Goal: Use online tool/utility: Utilize a website feature to perform a specific function

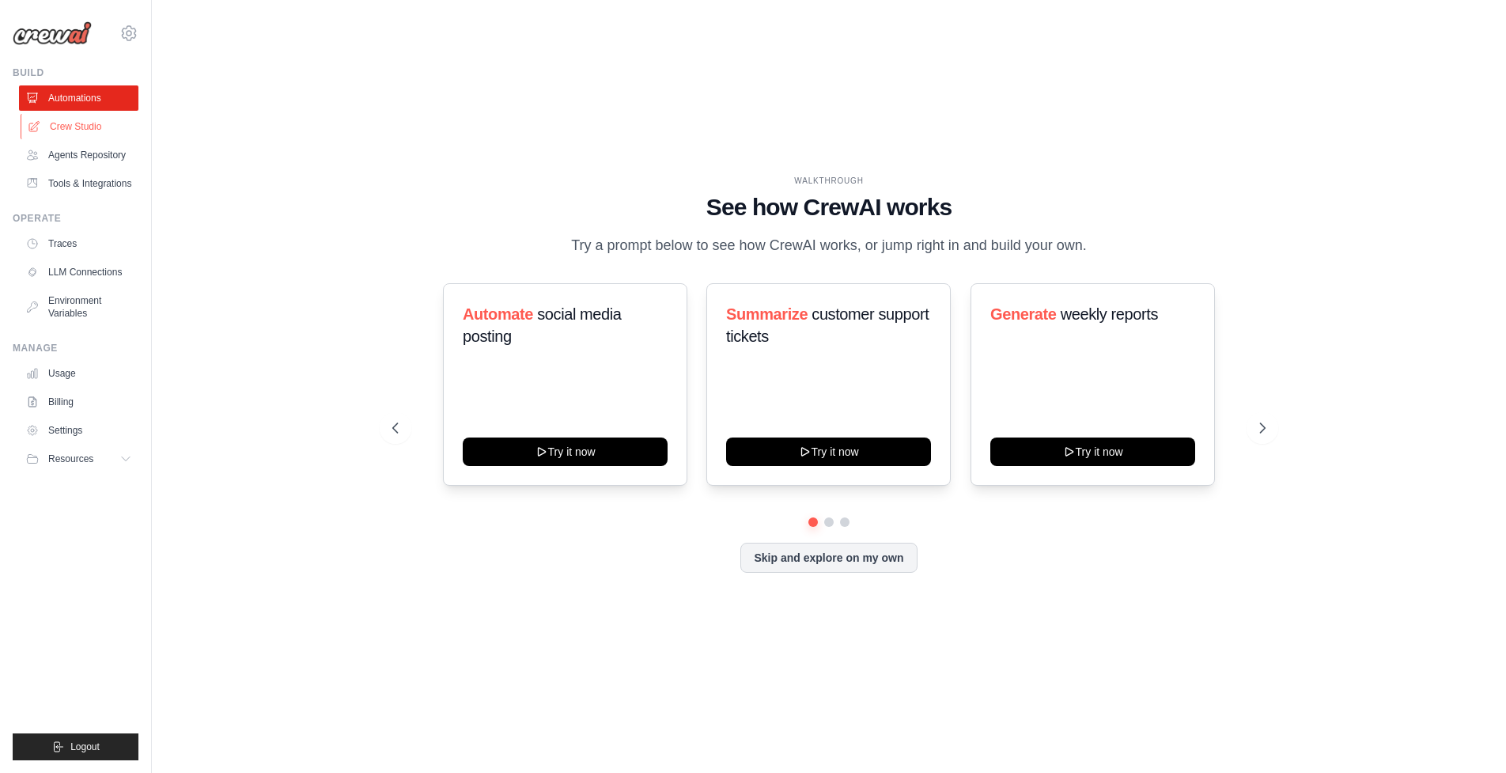
click at [100, 132] on link "Crew Studio" at bounding box center [80, 126] width 119 height 25
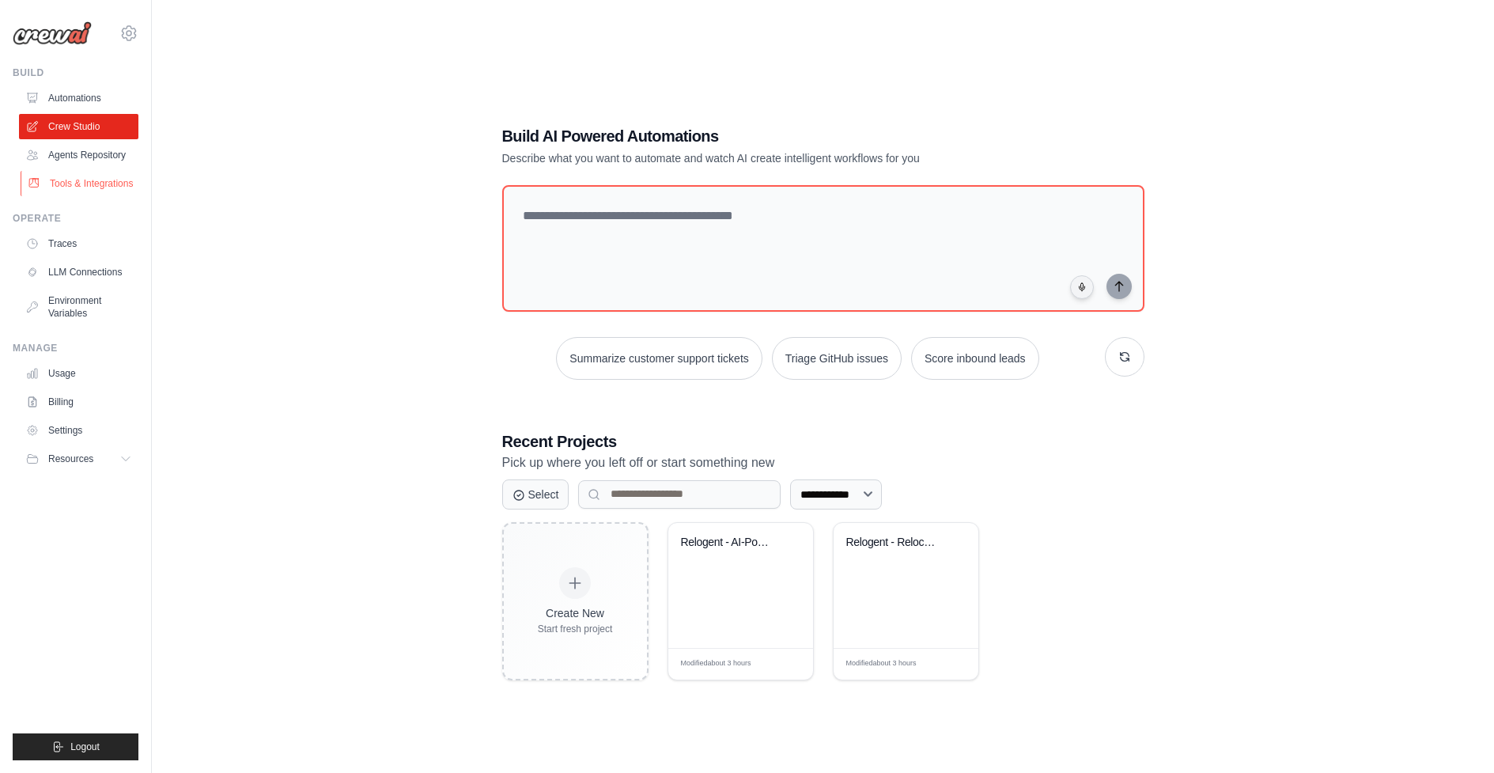
click at [131, 184] on link "Tools & Integrations" at bounding box center [80, 183] width 119 height 25
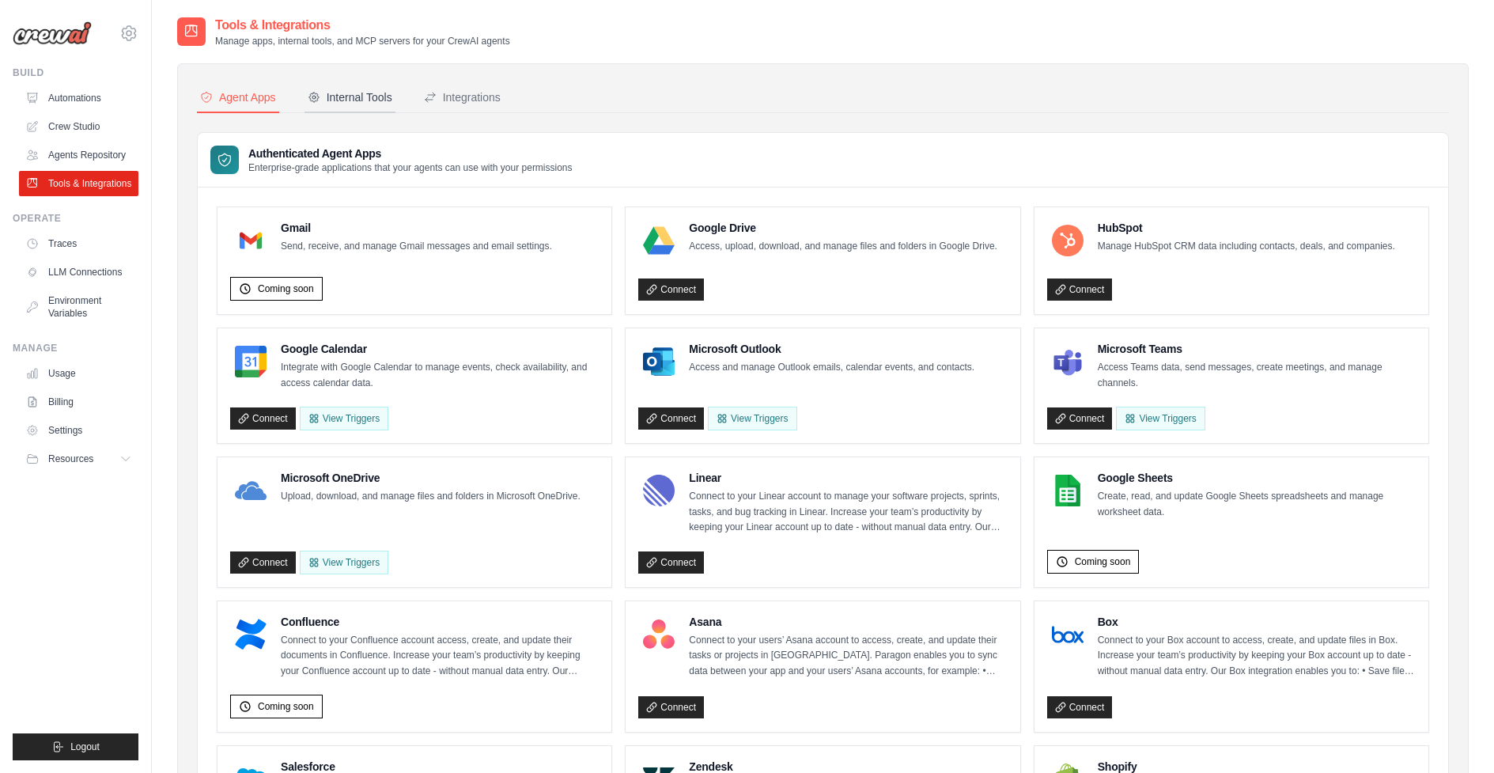
click at [369, 104] on div "Internal Tools" at bounding box center [350, 97] width 85 height 16
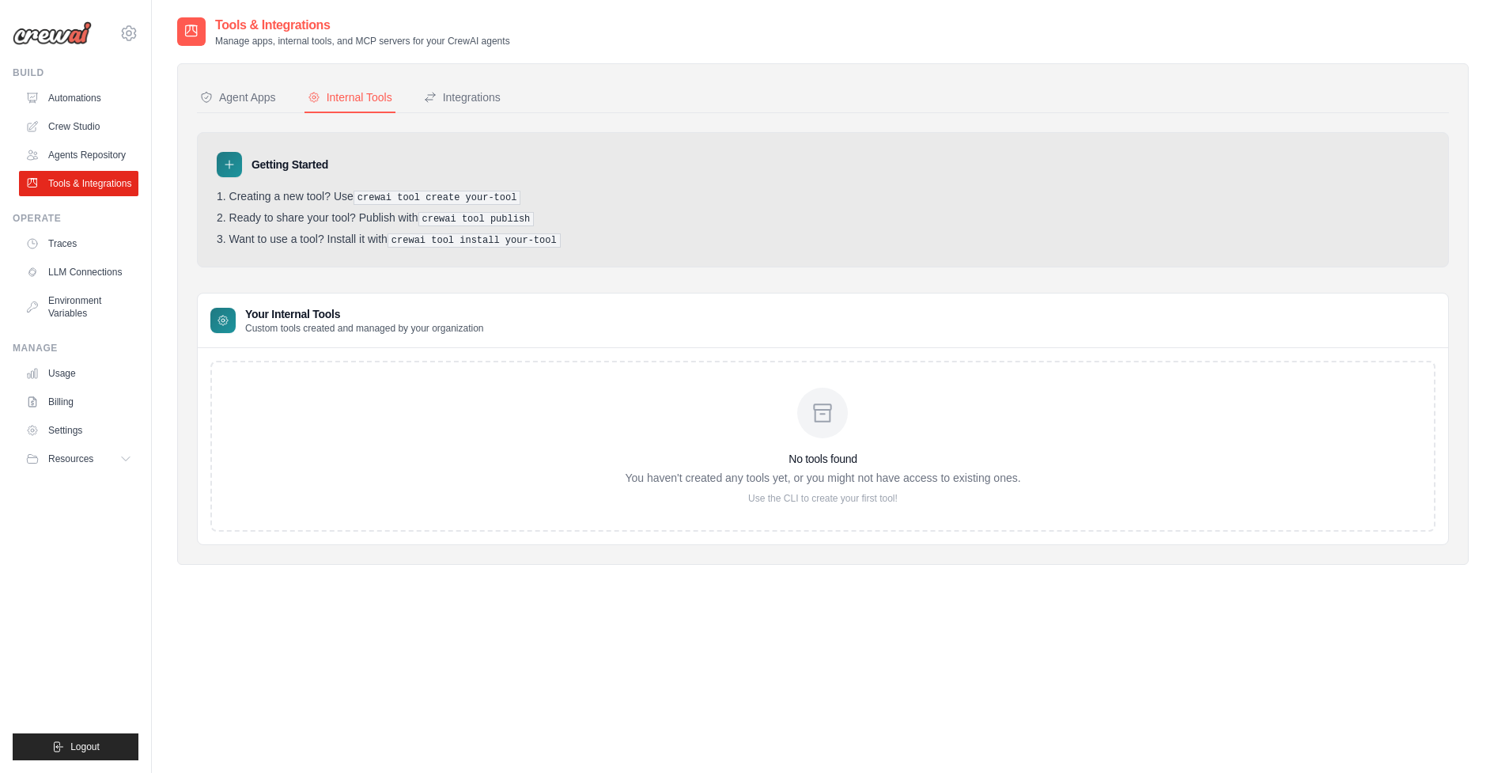
click at [510, 388] on div "No tools found You haven't created any tools yet, or you might not have access …" at bounding box center [822, 446] width 1225 height 171
click at [443, 83] on button "Integrations" at bounding box center [462, 98] width 83 height 30
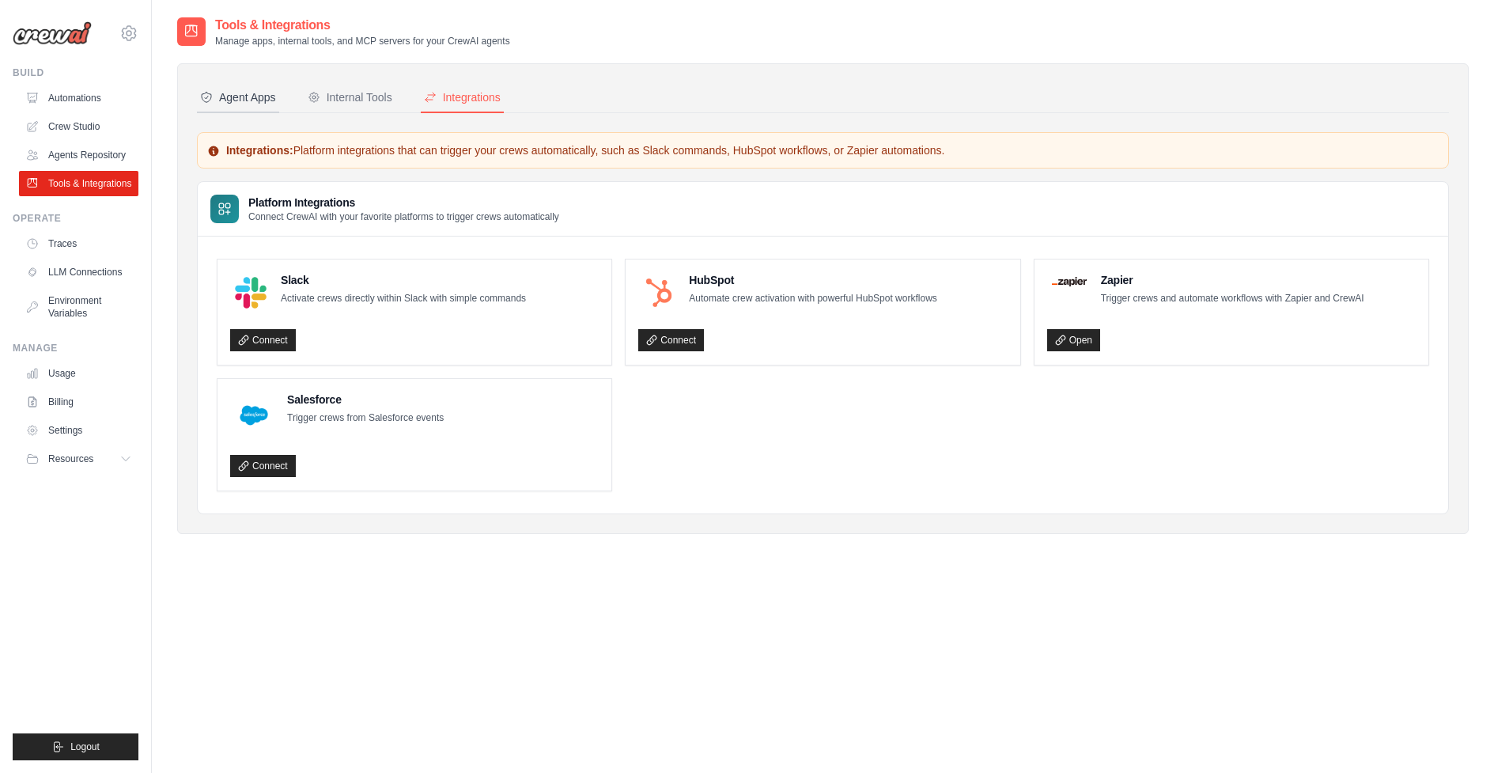
click at [252, 100] on div "Agent Apps" at bounding box center [238, 97] width 76 height 16
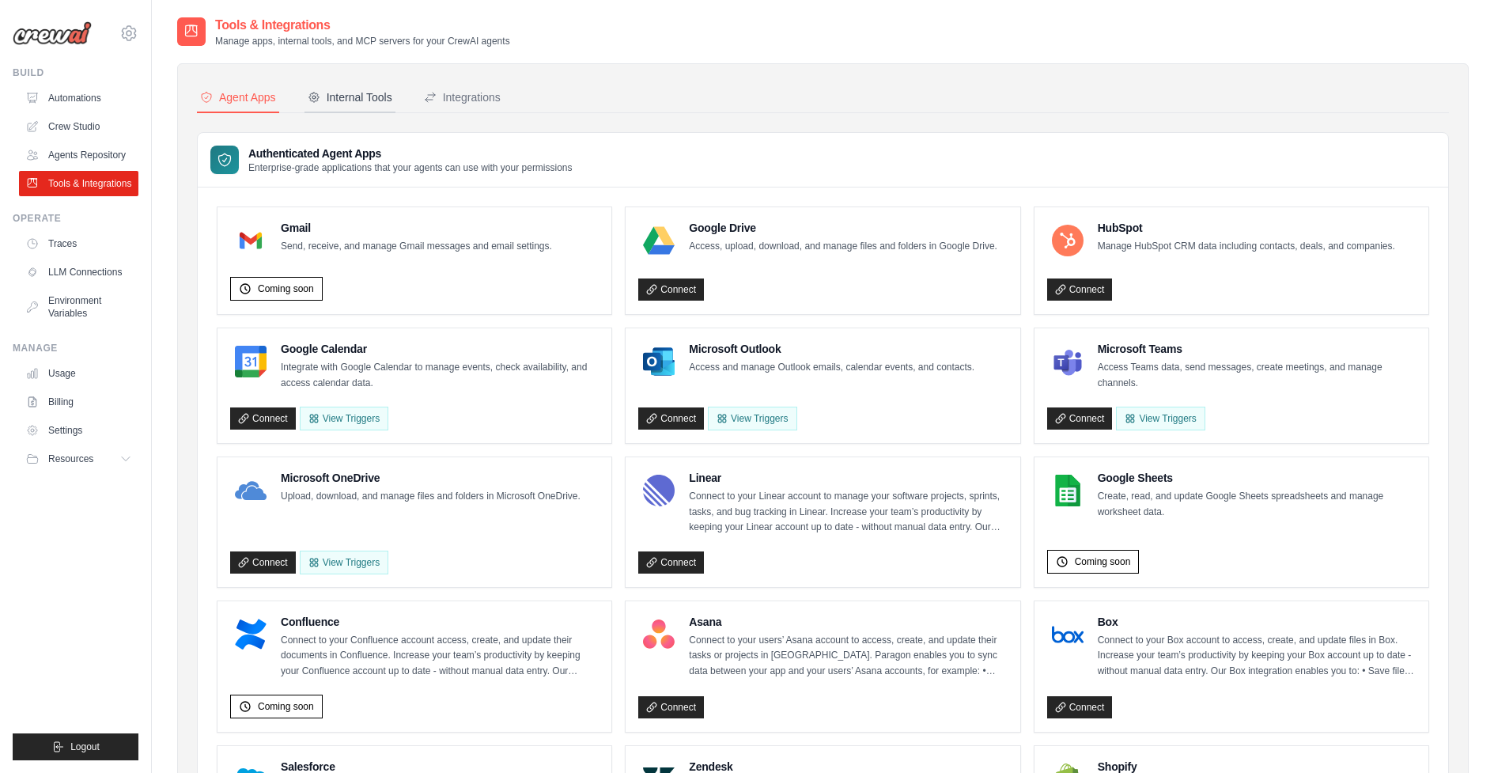
click at [364, 107] on button "Internal Tools" at bounding box center [350, 98] width 91 height 30
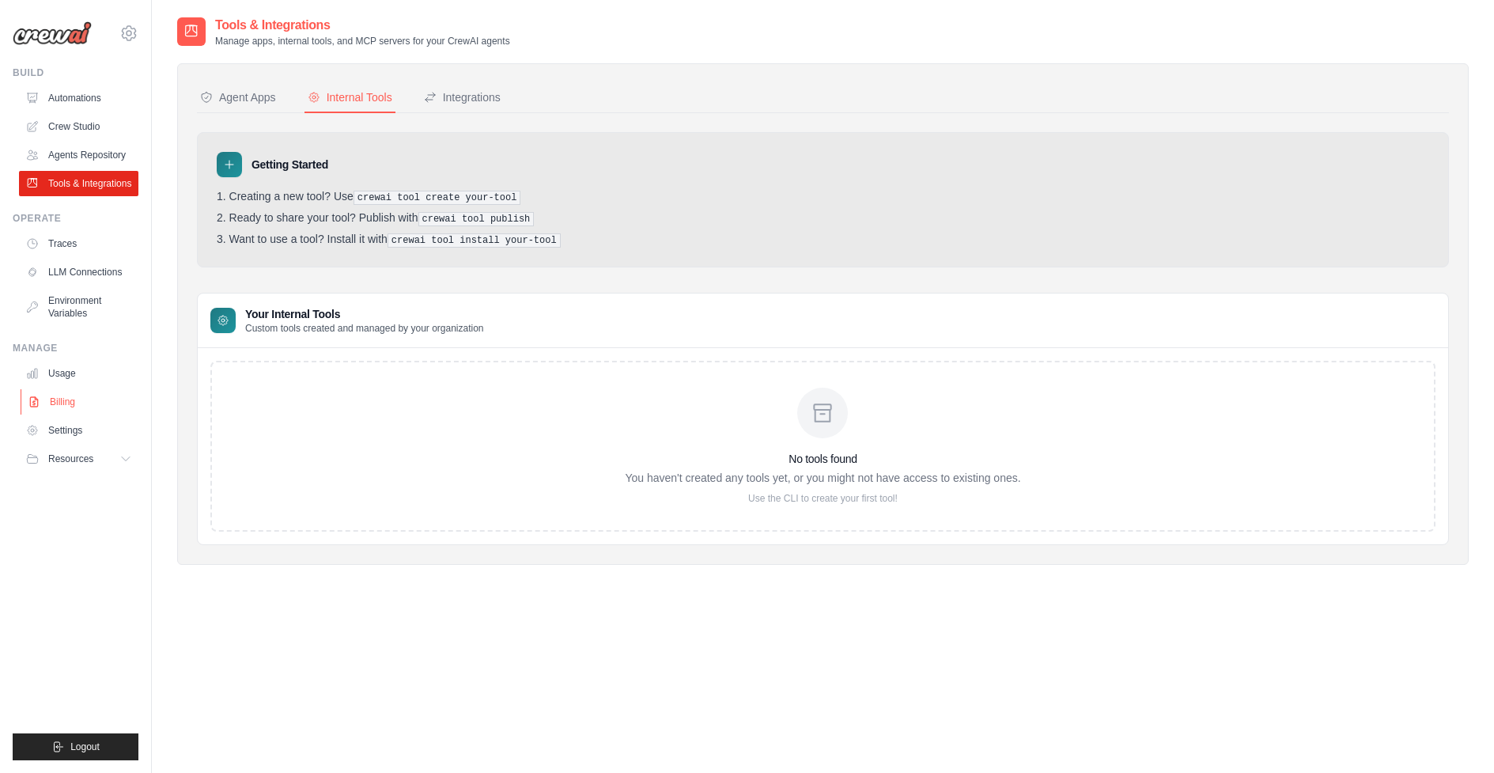
click at [86, 392] on link "Billing" at bounding box center [80, 401] width 119 height 25
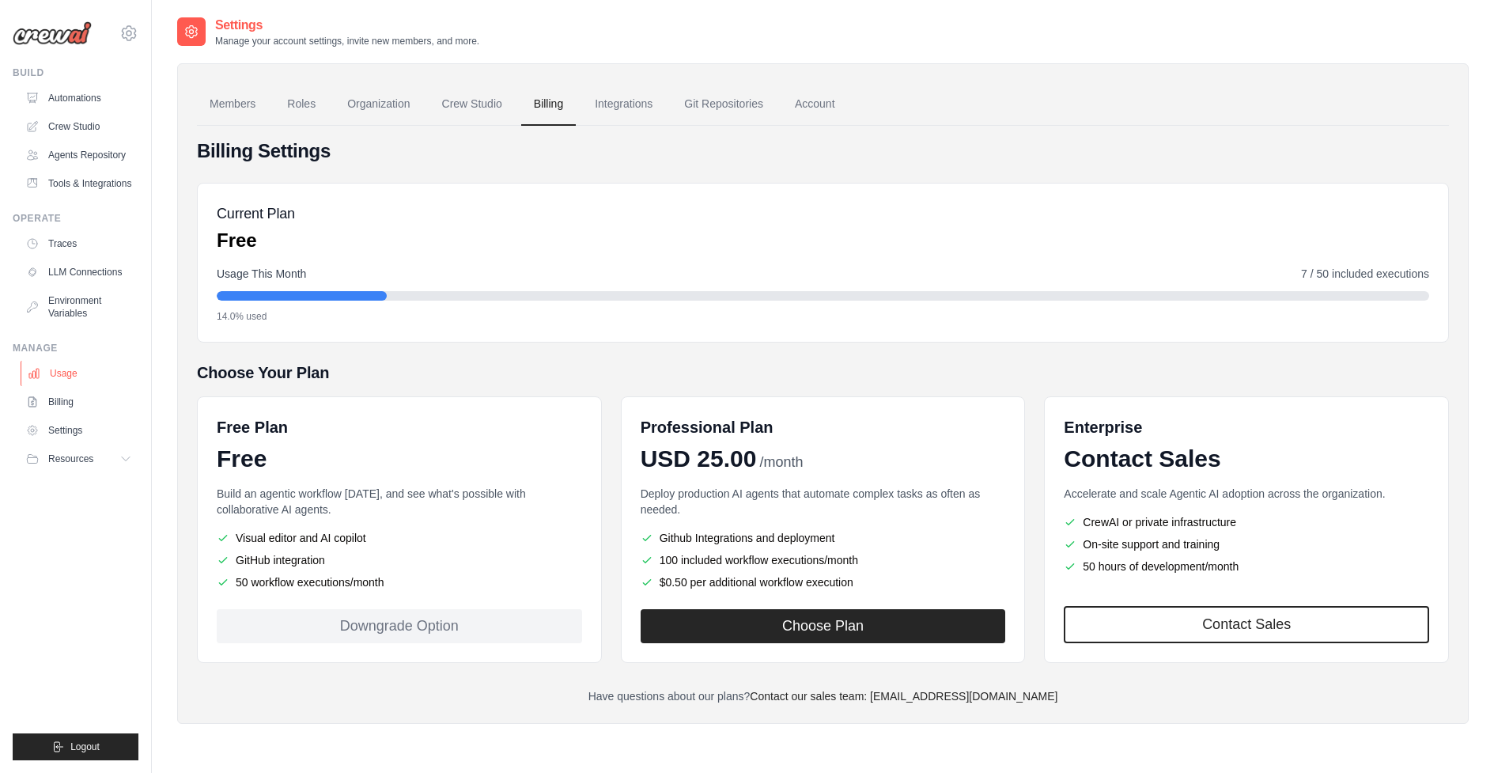
click at [97, 367] on link "Usage" at bounding box center [80, 373] width 119 height 25
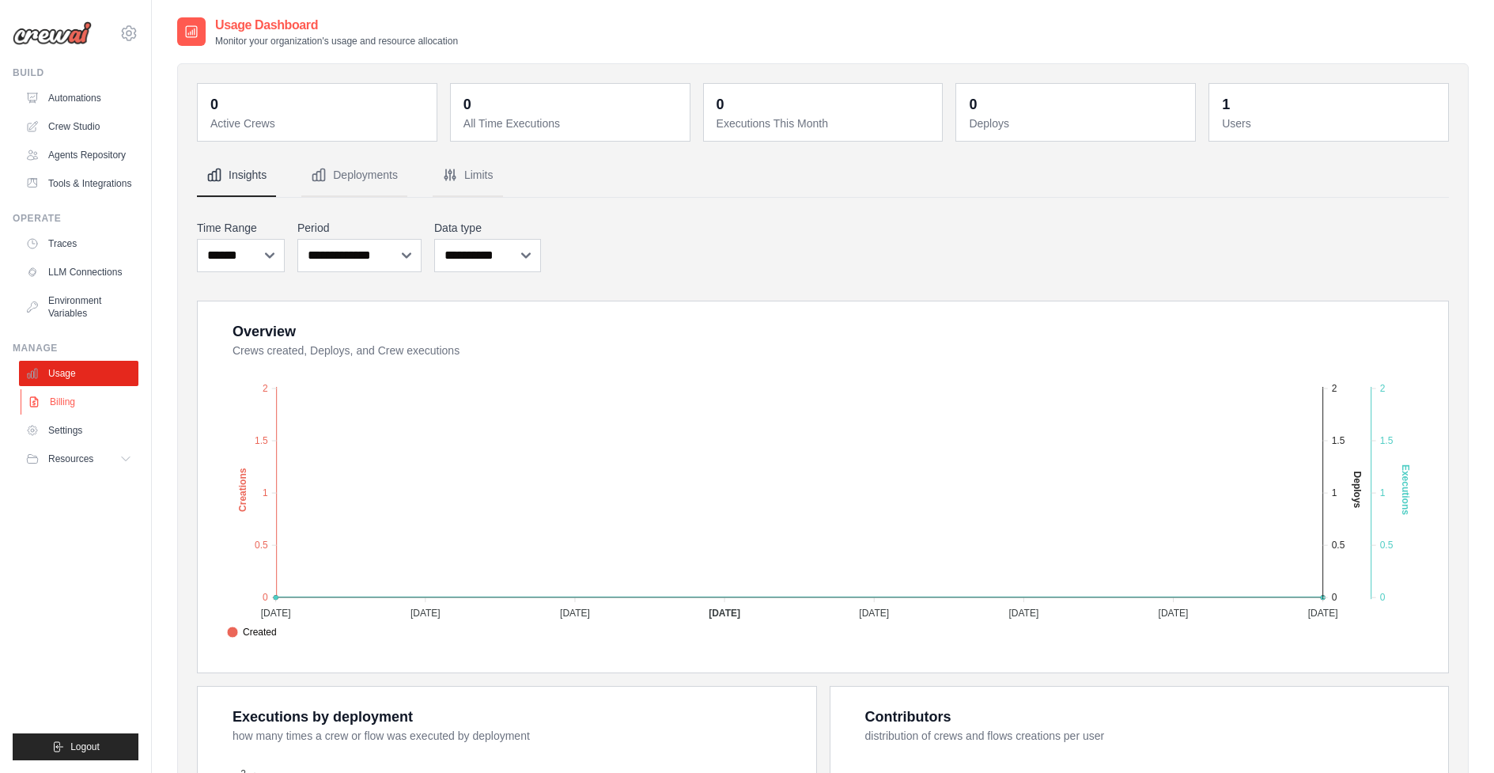
click at [112, 395] on link "Billing" at bounding box center [80, 401] width 119 height 25
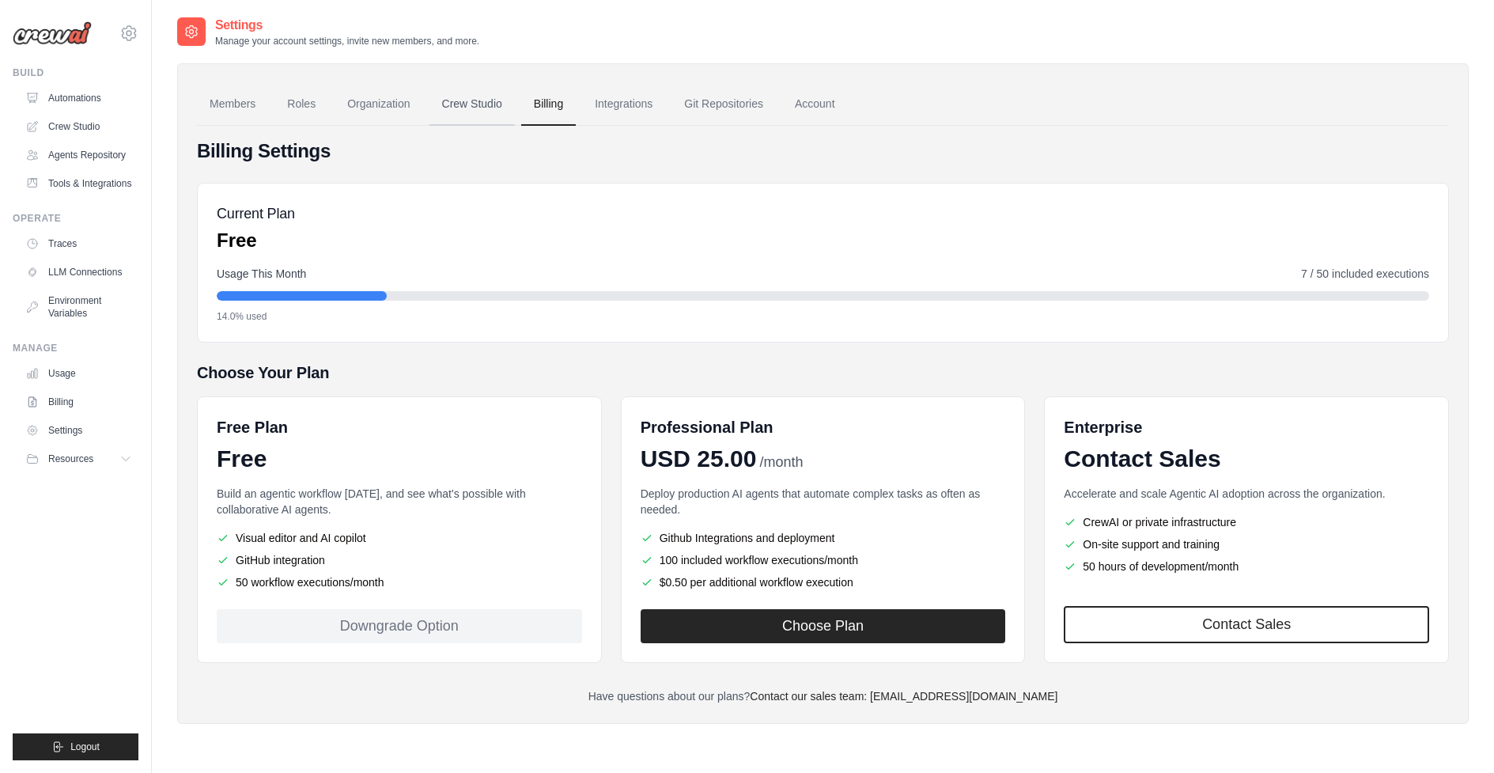
click at [452, 106] on link "Crew Studio" at bounding box center [471, 104] width 85 height 43
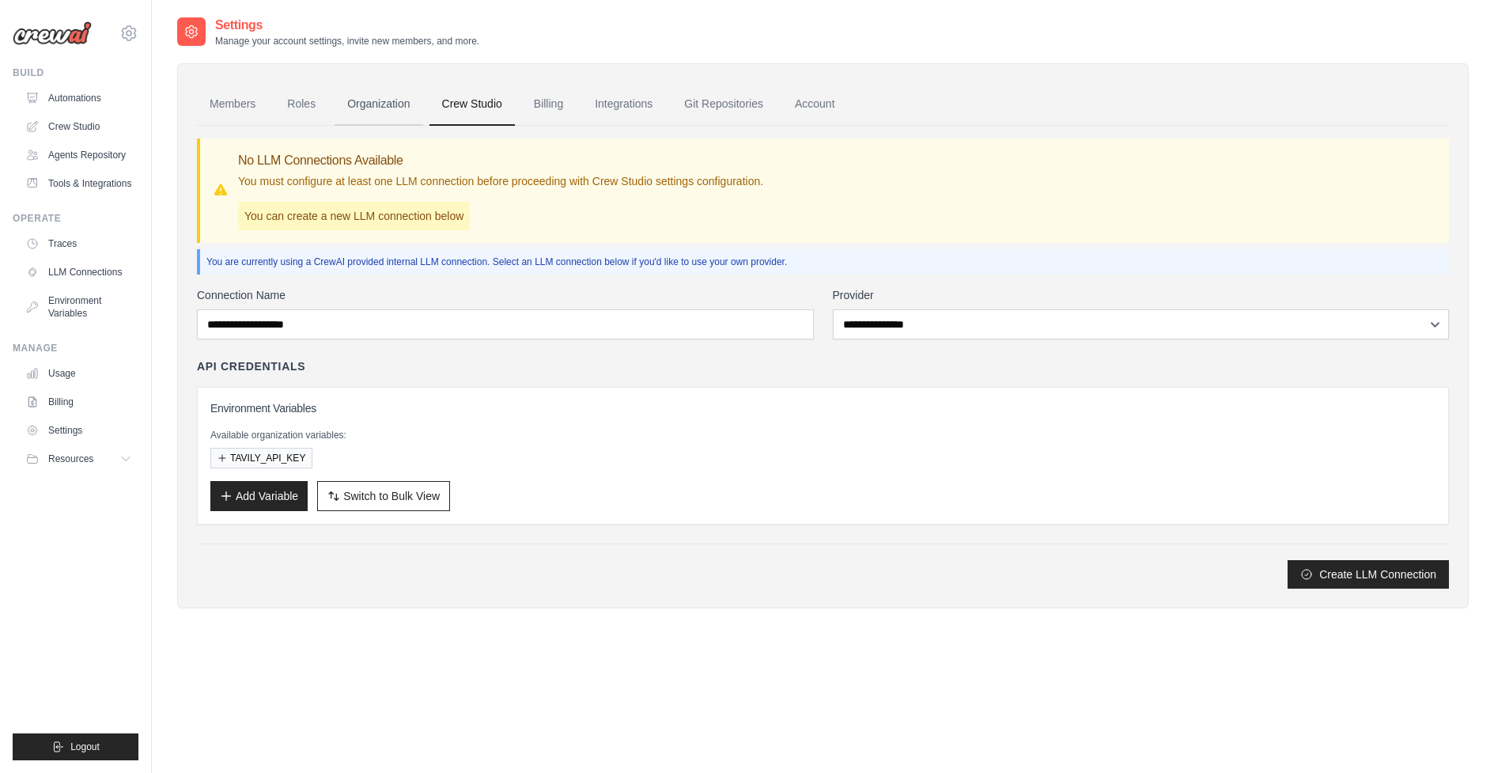
click at [386, 119] on link "Organization" at bounding box center [379, 104] width 88 height 43
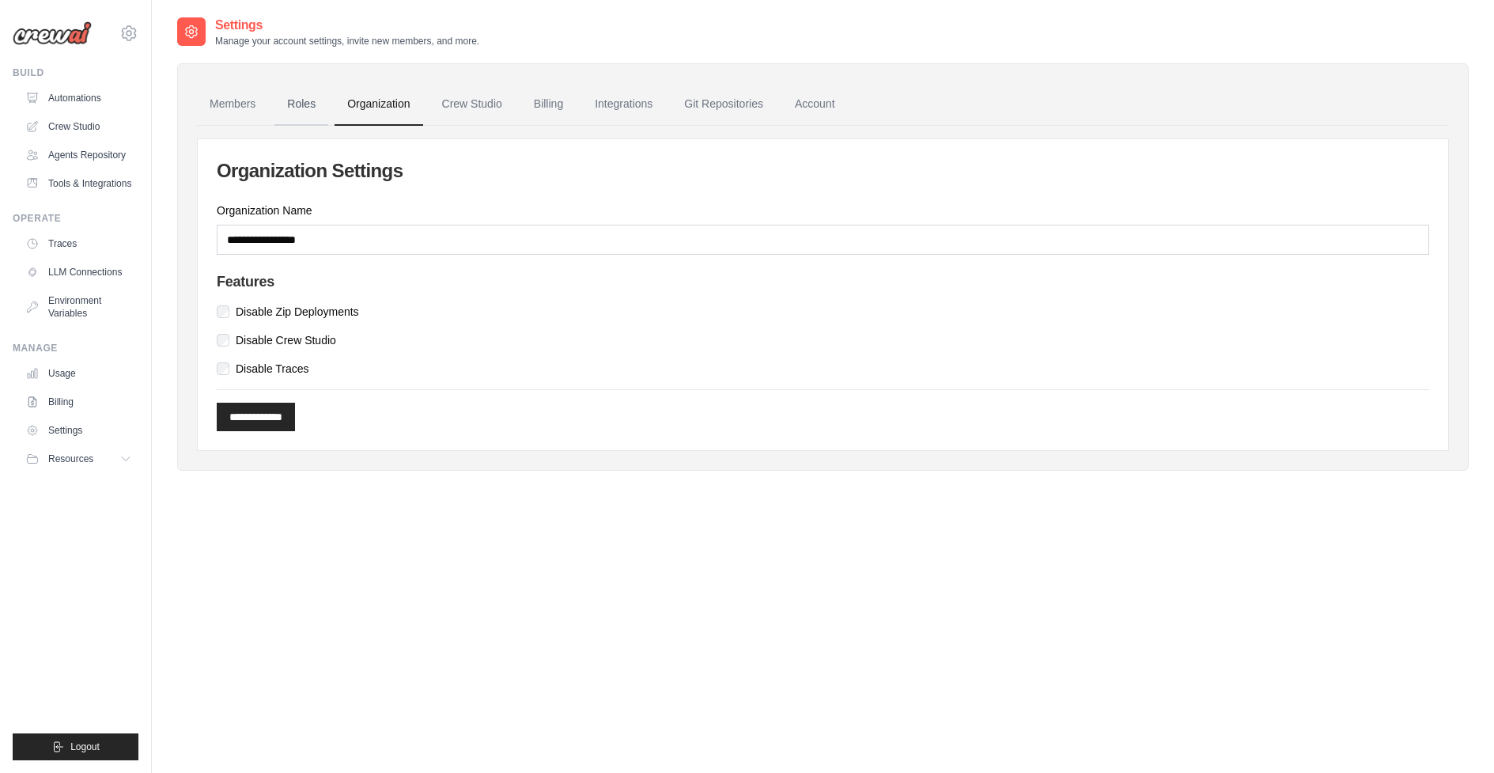
click at [322, 115] on link "Roles" at bounding box center [301, 104] width 54 height 43
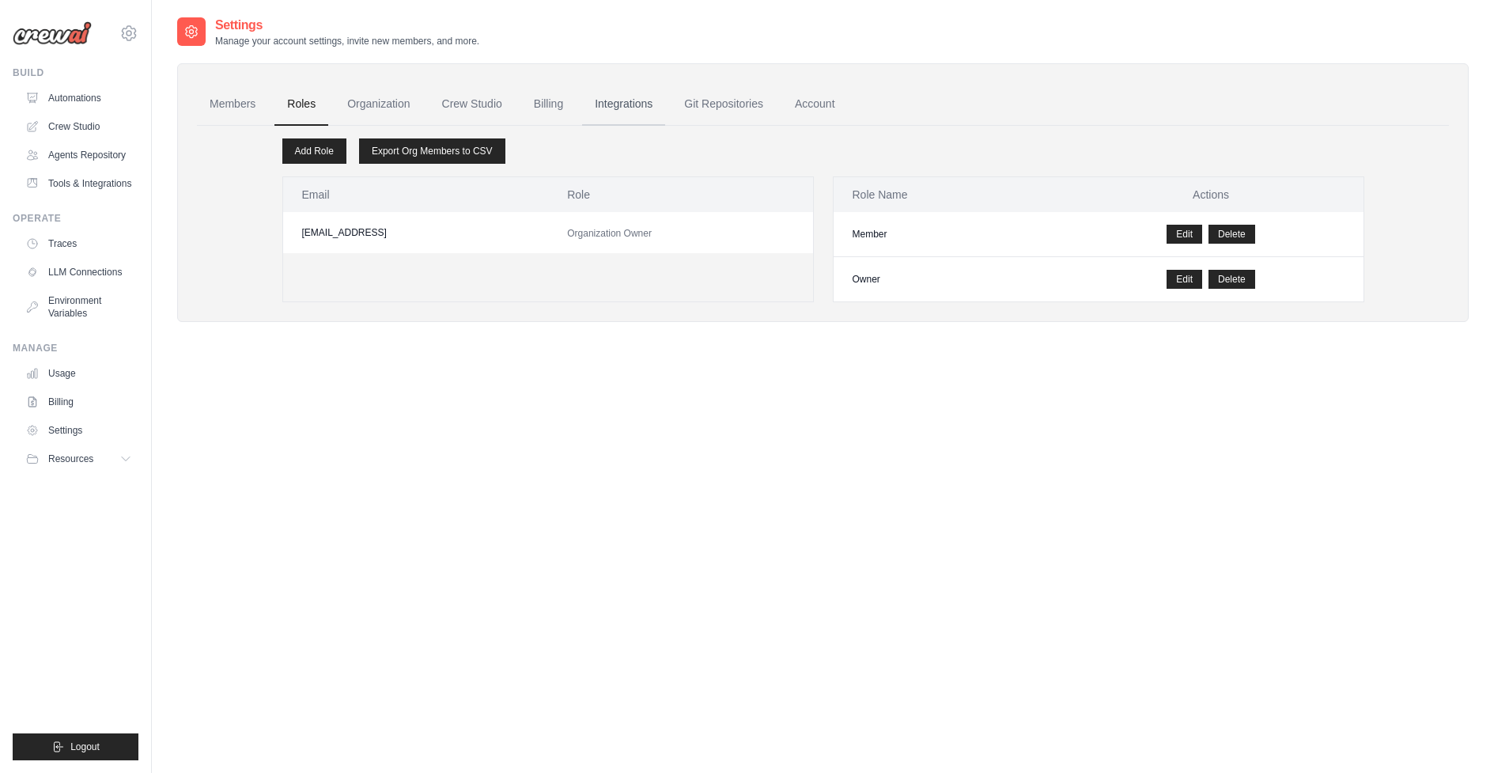
click at [622, 102] on link "Integrations" at bounding box center [623, 104] width 83 height 43
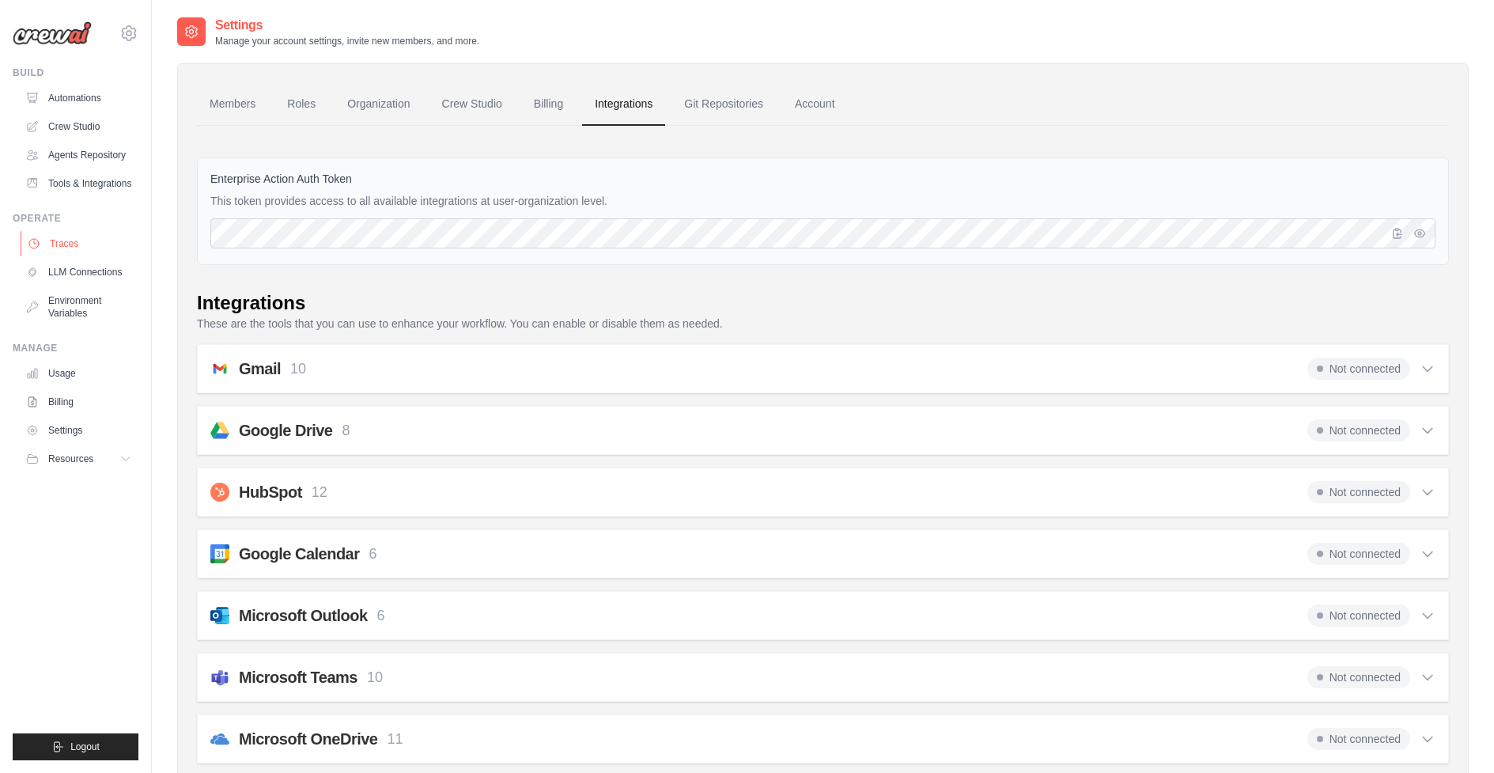
click at [93, 233] on link "Traces" at bounding box center [80, 243] width 119 height 25
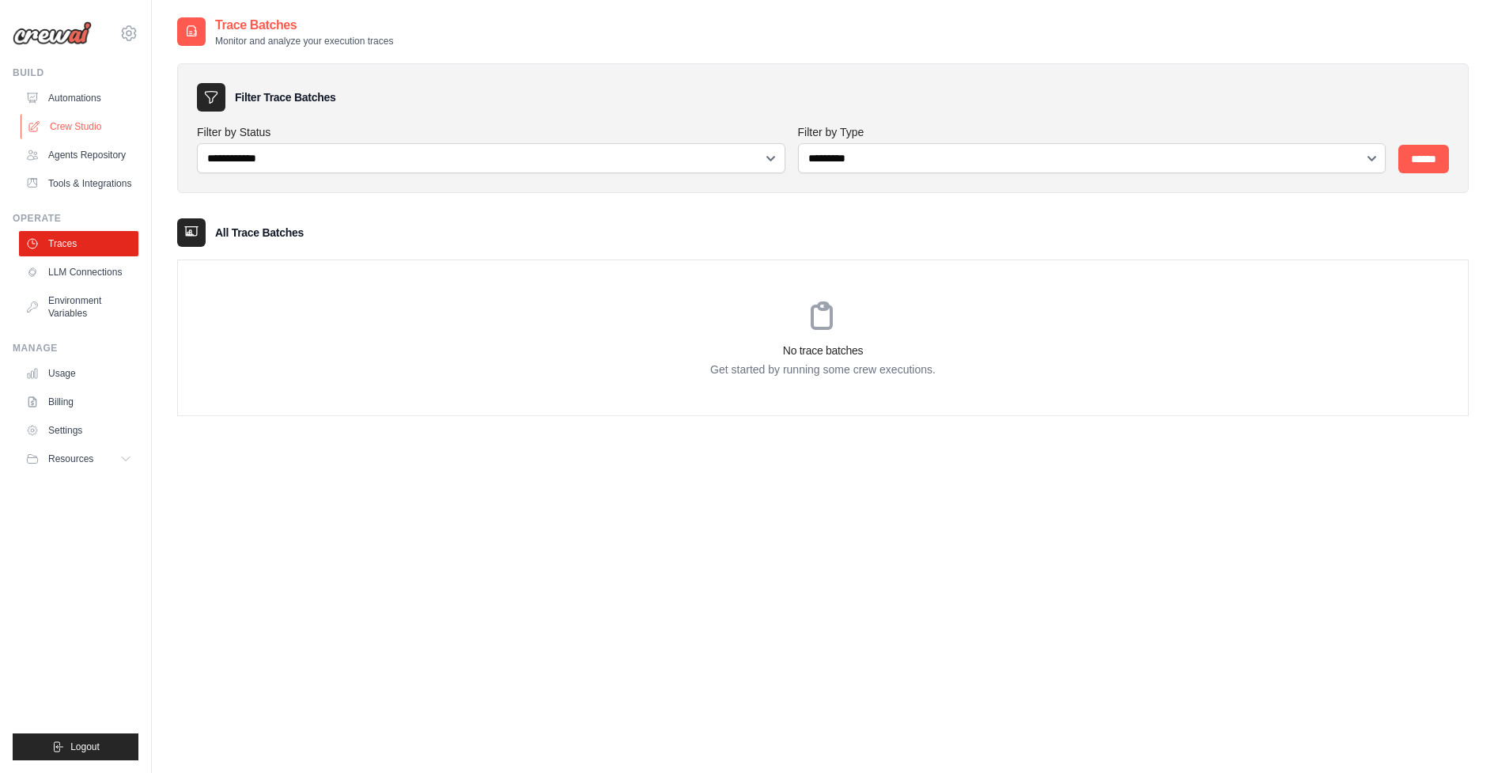
click at [101, 132] on link "Crew Studio" at bounding box center [80, 126] width 119 height 25
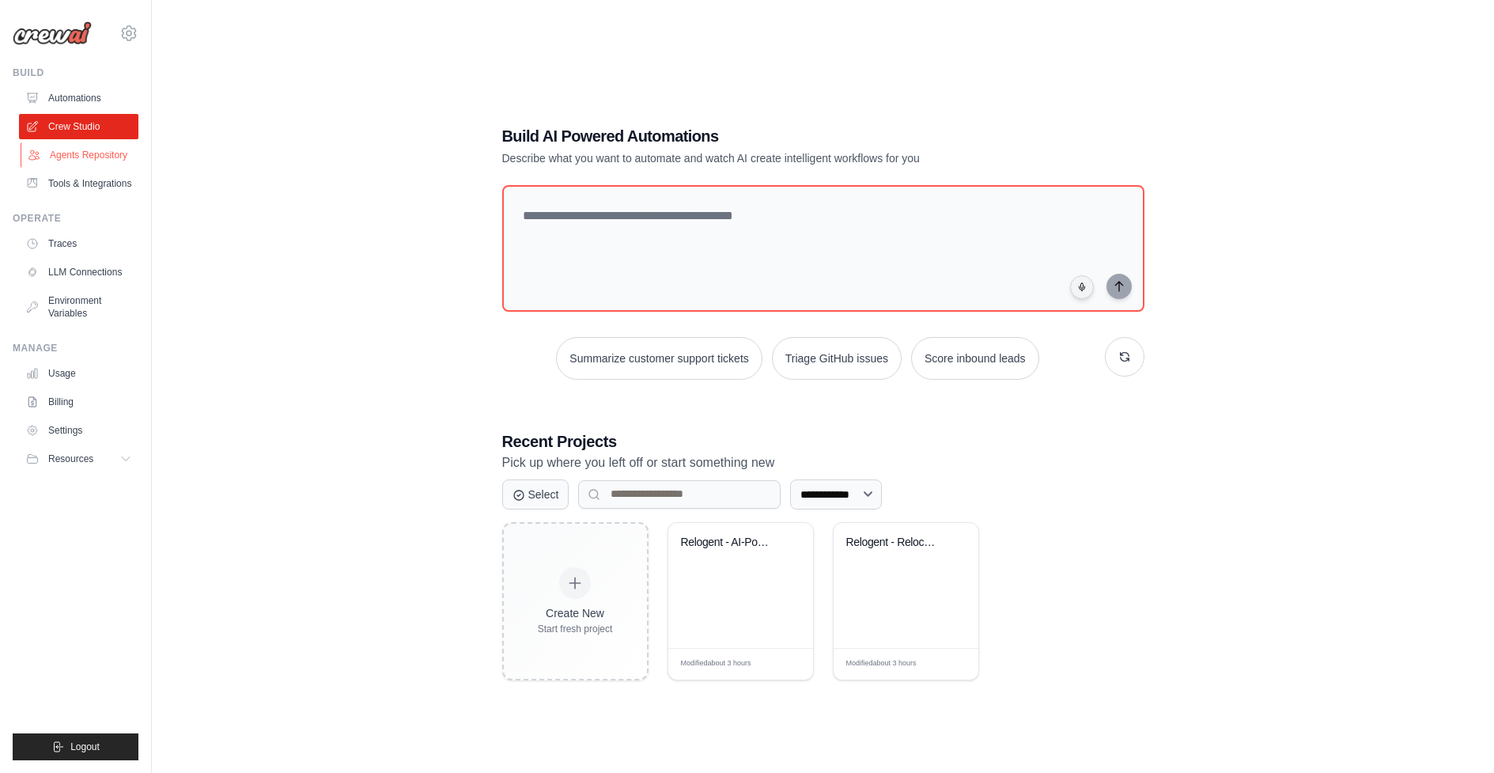
click at [127, 143] on link "Agents Repository" at bounding box center [80, 154] width 119 height 25
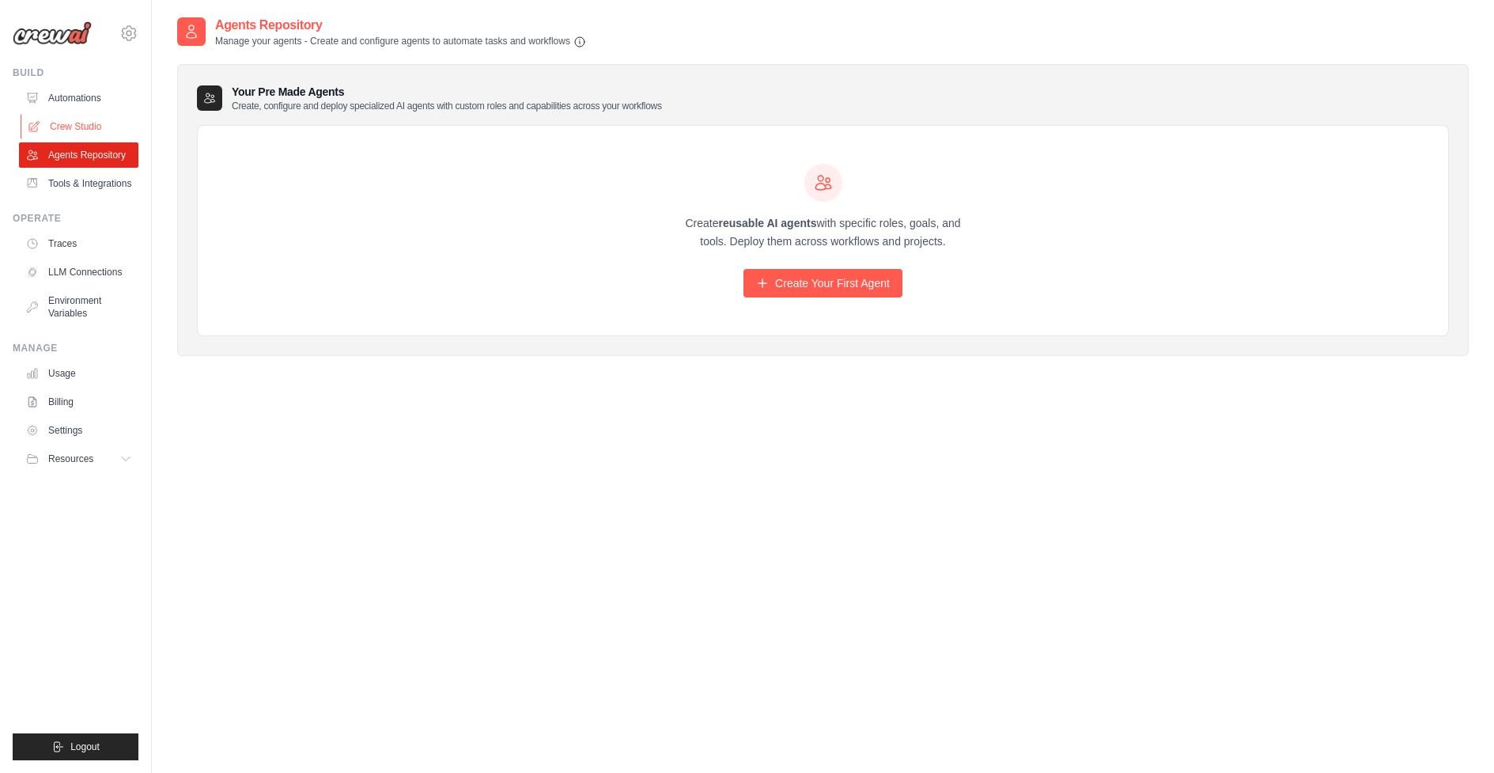
click at [123, 137] on link "Crew Studio" at bounding box center [80, 126] width 119 height 25
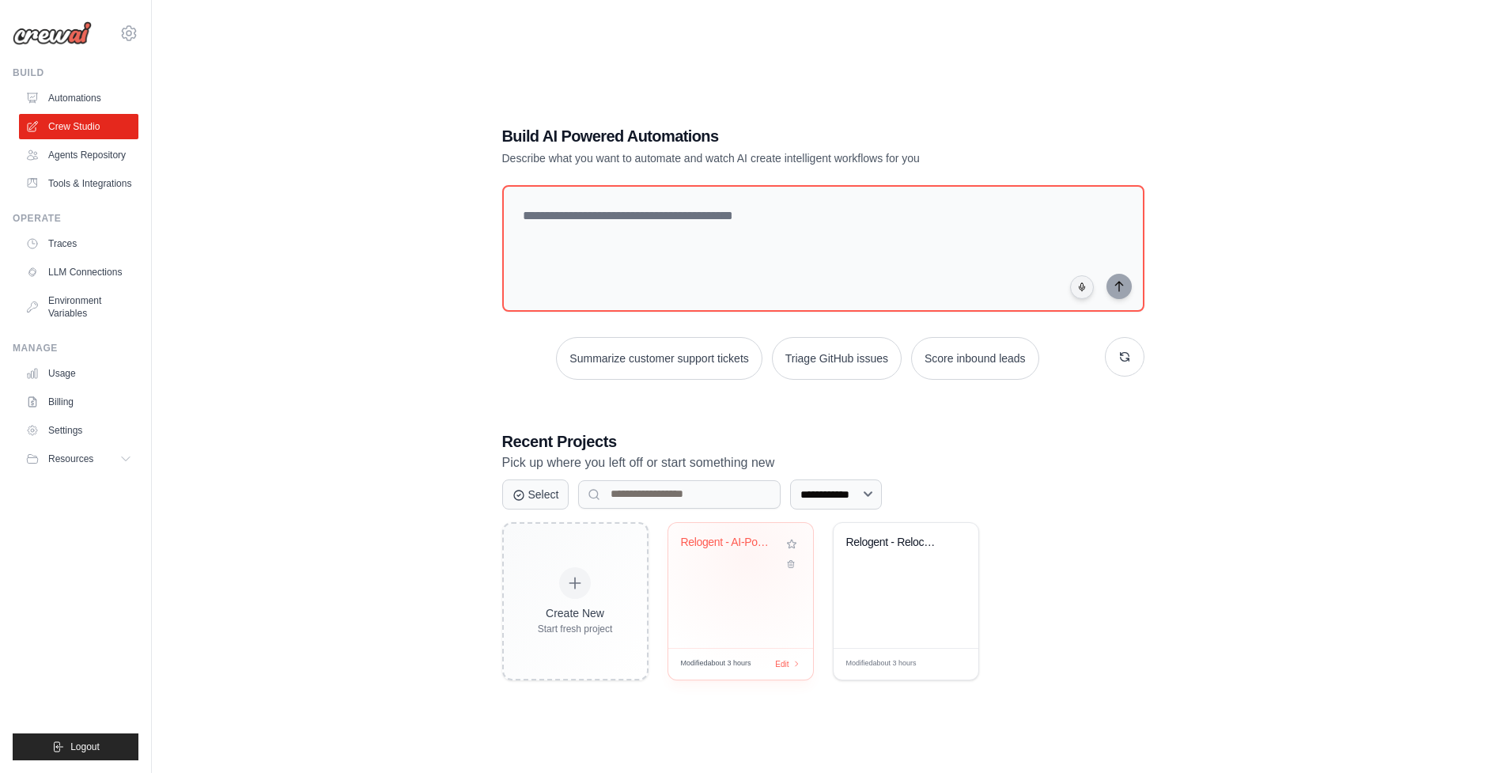
click at [747, 554] on div "Relogent - AI-Powered Relocation Ad..." at bounding box center [740, 553] width 119 height 36
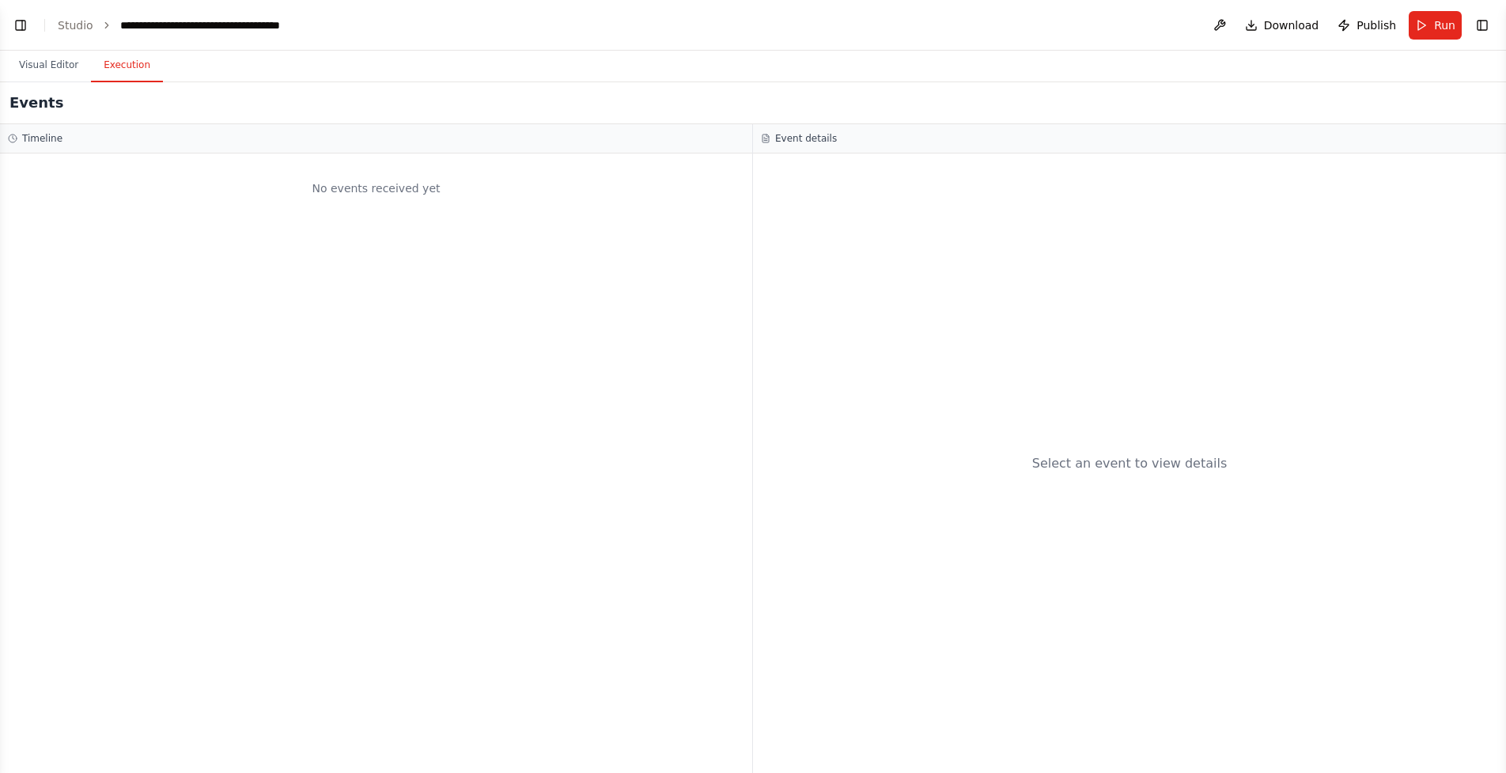
click at [130, 69] on button "Execution" at bounding box center [127, 65] width 72 height 33
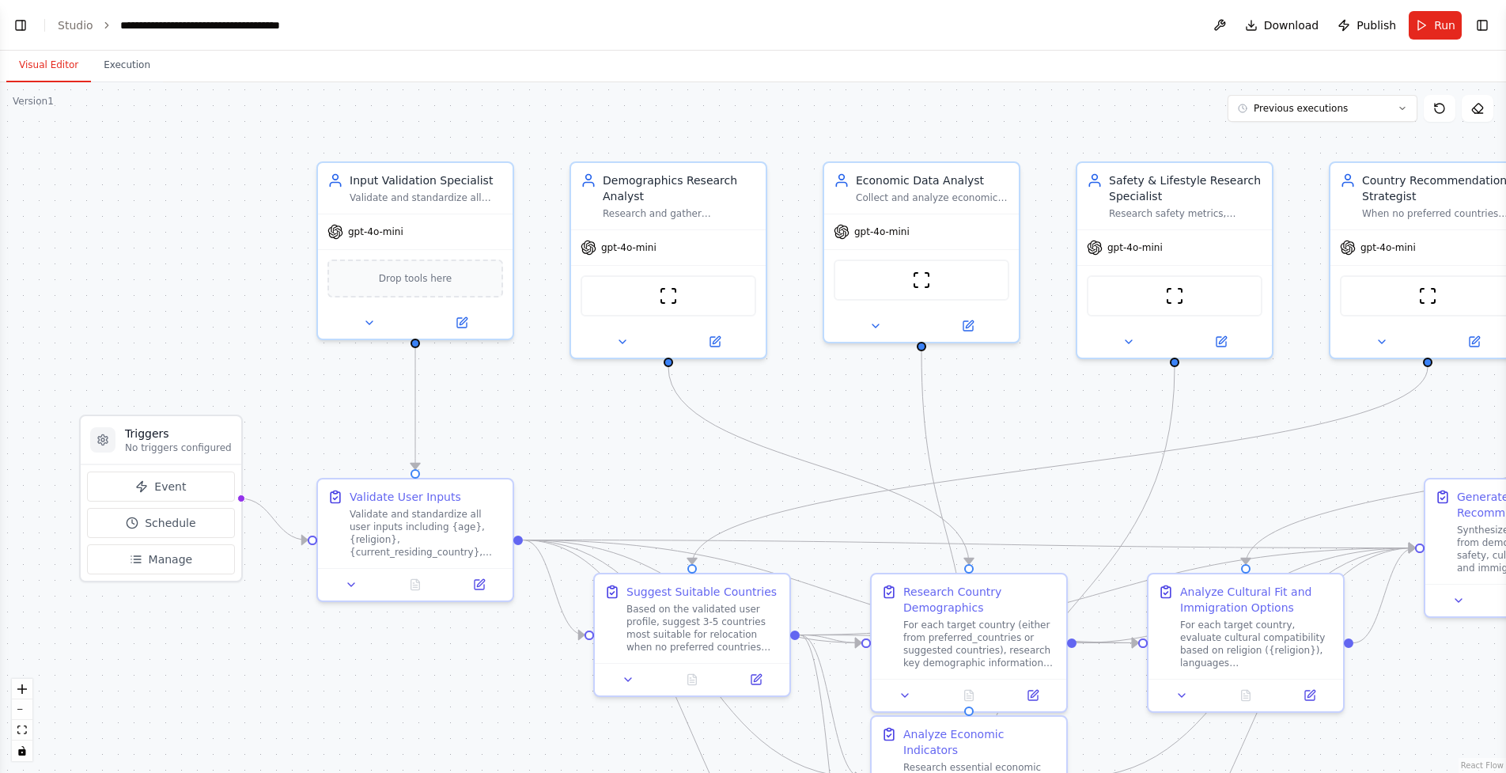
click at [75, 66] on button "Visual Editor" at bounding box center [48, 65] width 85 height 33
click at [131, 25] on div "**********" at bounding box center [209, 25] width 178 height 16
click at [89, 25] on link "Studio" at bounding box center [76, 25] width 36 height 13
click at [1350, 109] on button "Previous executions" at bounding box center [1323, 108] width 190 height 27
click at [1330, 135] on div "1h 47m ago" at bounding box center [1332, 137] width 158 height 13
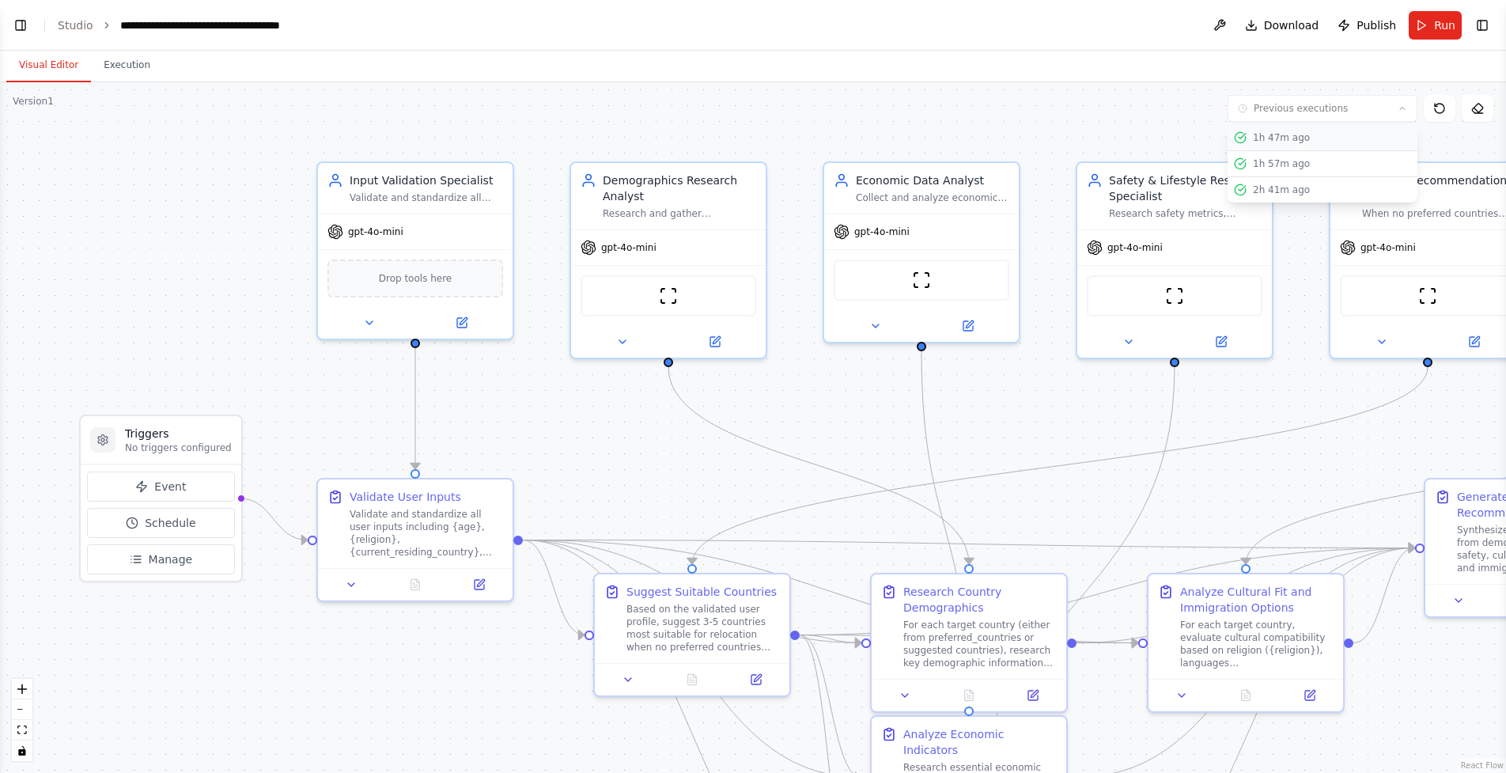
scroll to position [8579, 0]
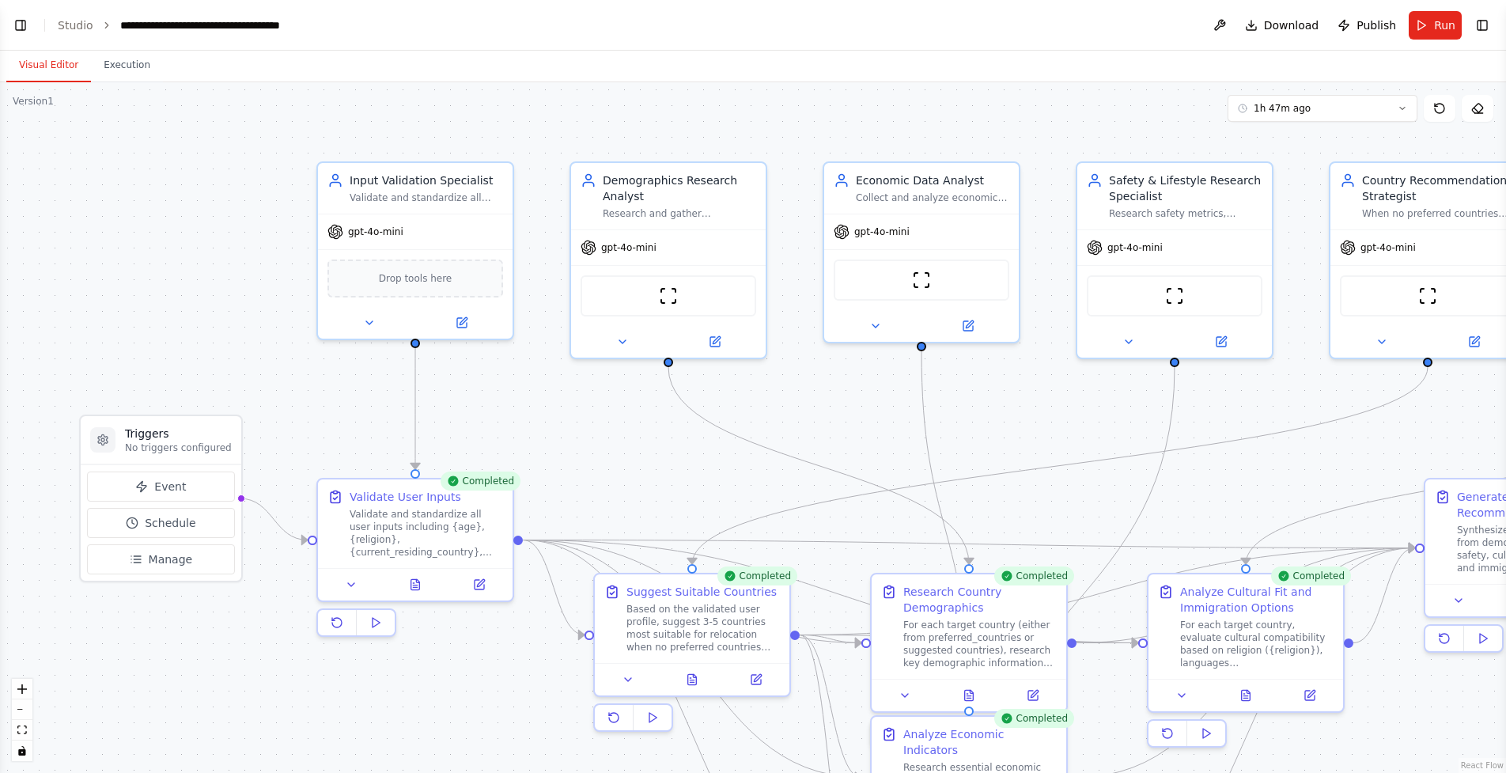
click at [1325, 138] on div ".deletable-edge-delete-btn { width: 20px; height: 20px; border: 0px solid #ffff…" at bounding box center [753, 427] width 1506 height 691
click at [139, 70] on button "Execution" at bounding box center [127, 65] width 72 height 33
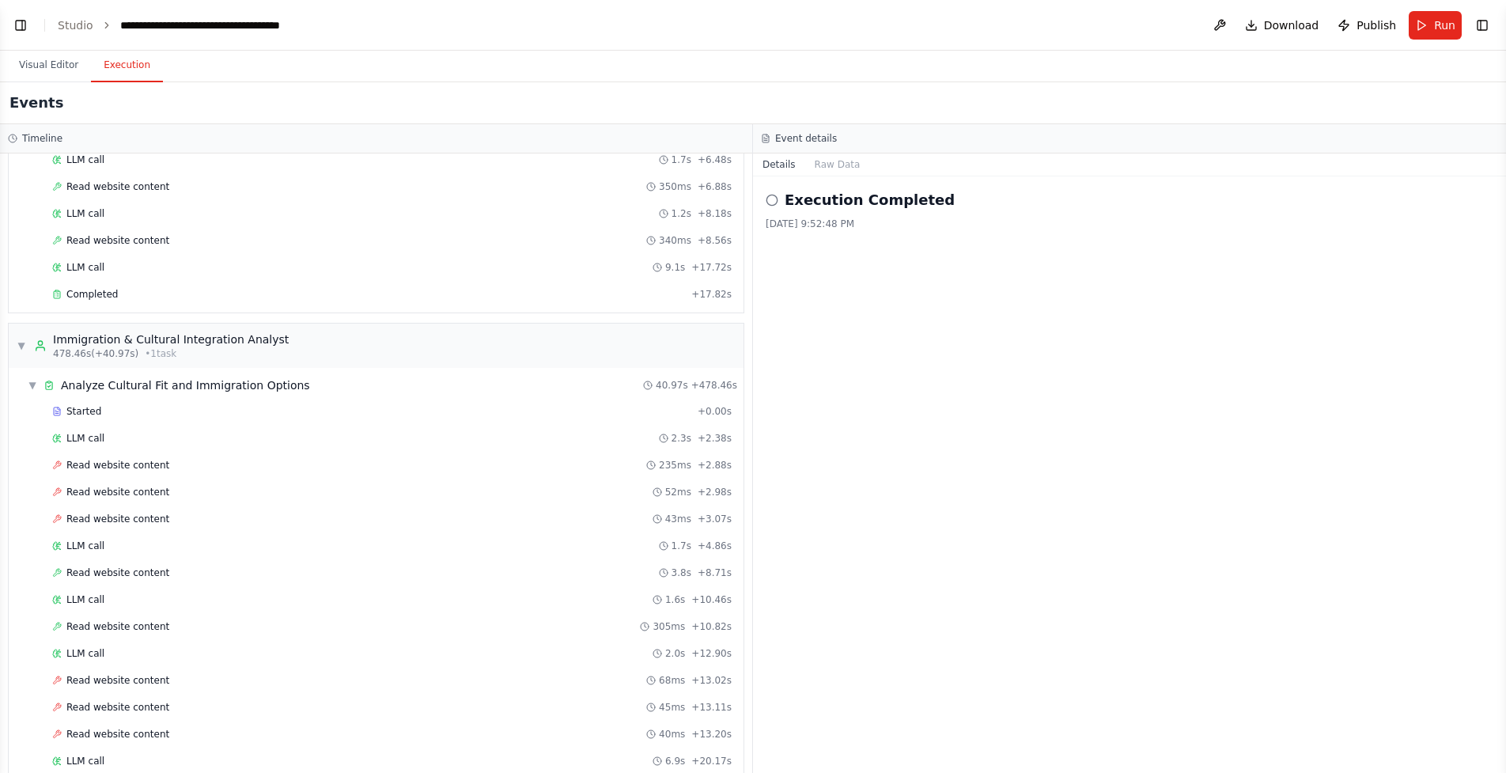
scroll to position [1937, 0]
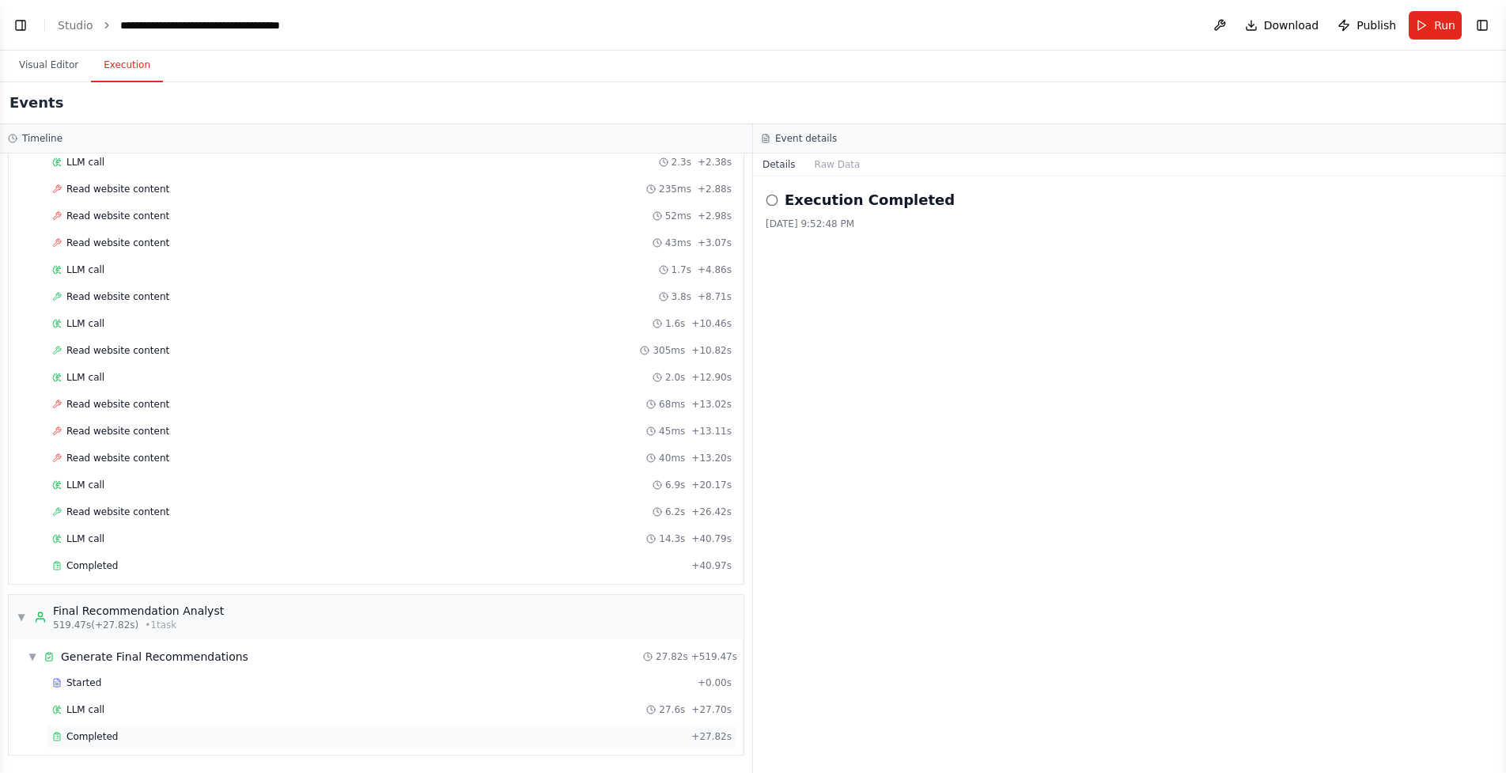
click at [399, 742] on div "Completed" at bounding box center [368, 736] width 633 height 13
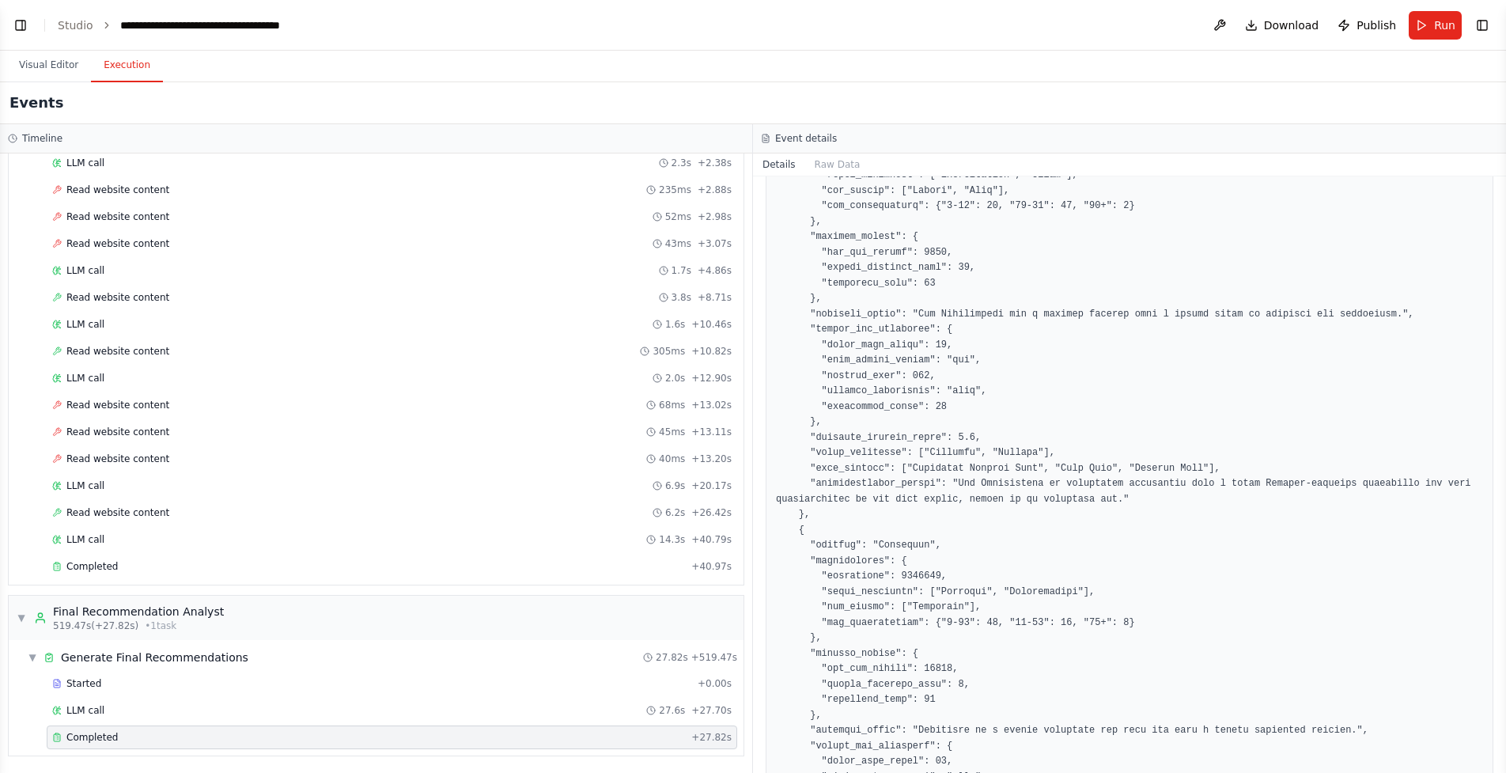
scroll to position [1093, 0]
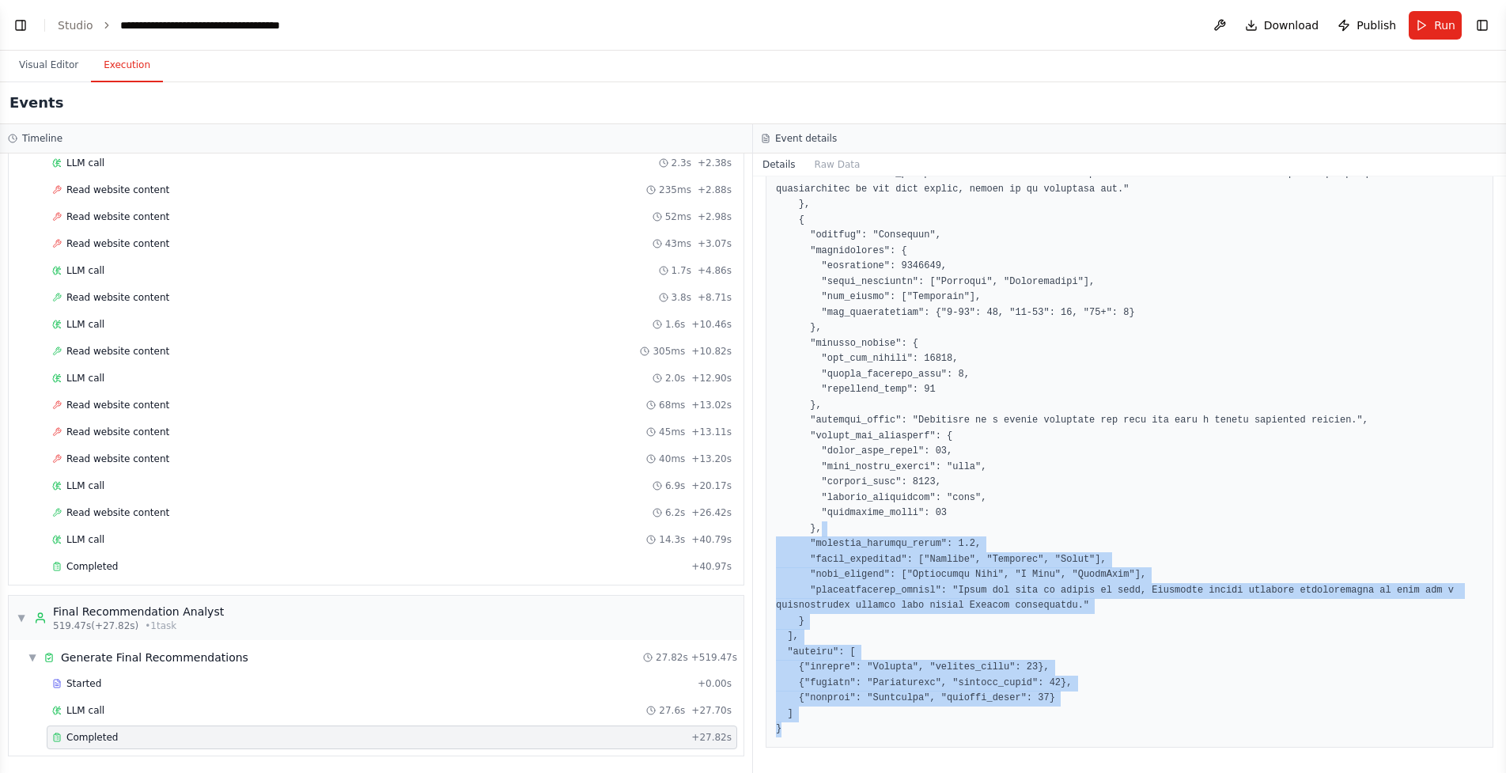
drag, startPoint x: 854, startPoint y: 732, endPoint x: 834, endPoint y: 524, distance: 209.0
click at [834, 524] on pre at bounding box center [1129, 35] width 707 height 1404
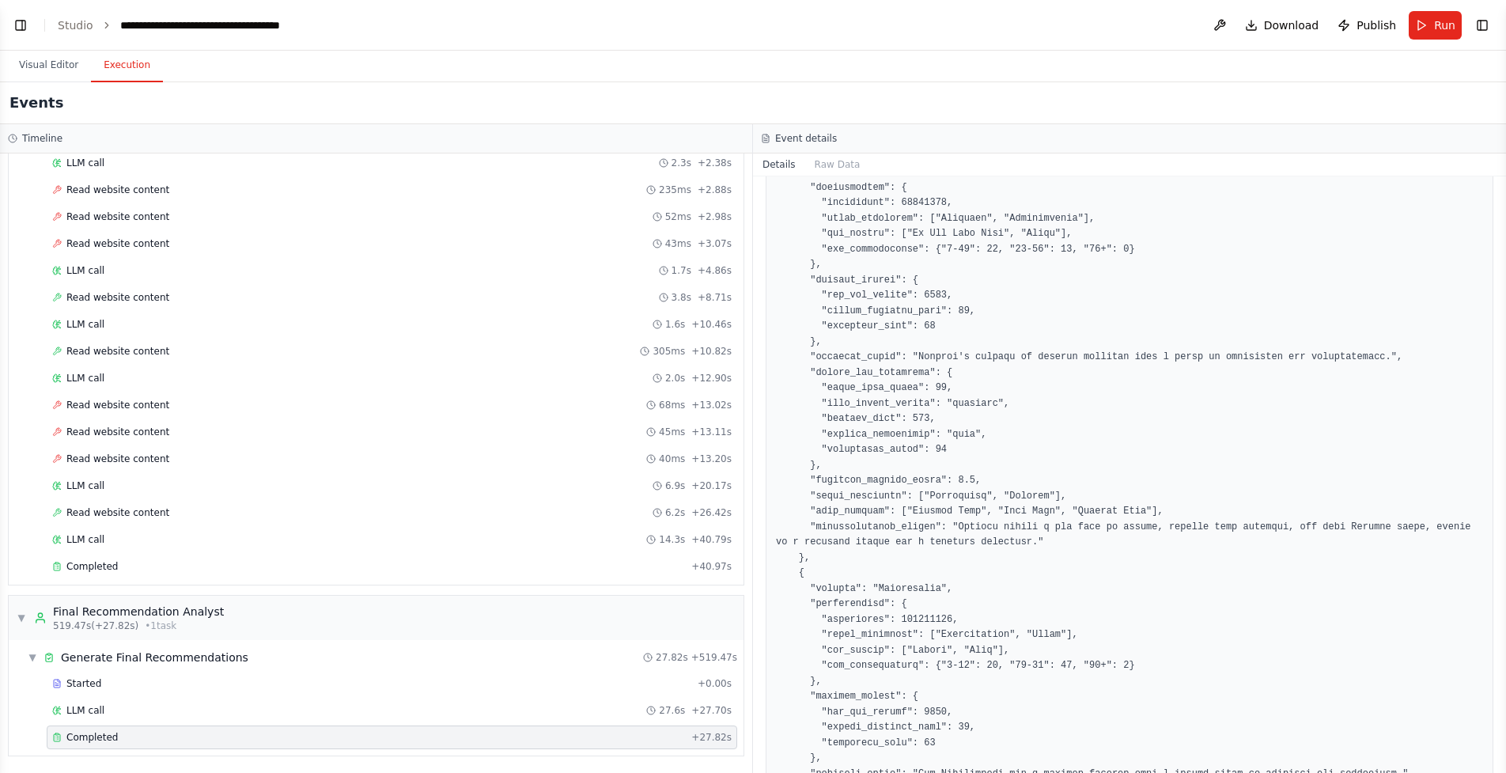
scroll to position [0, 0]
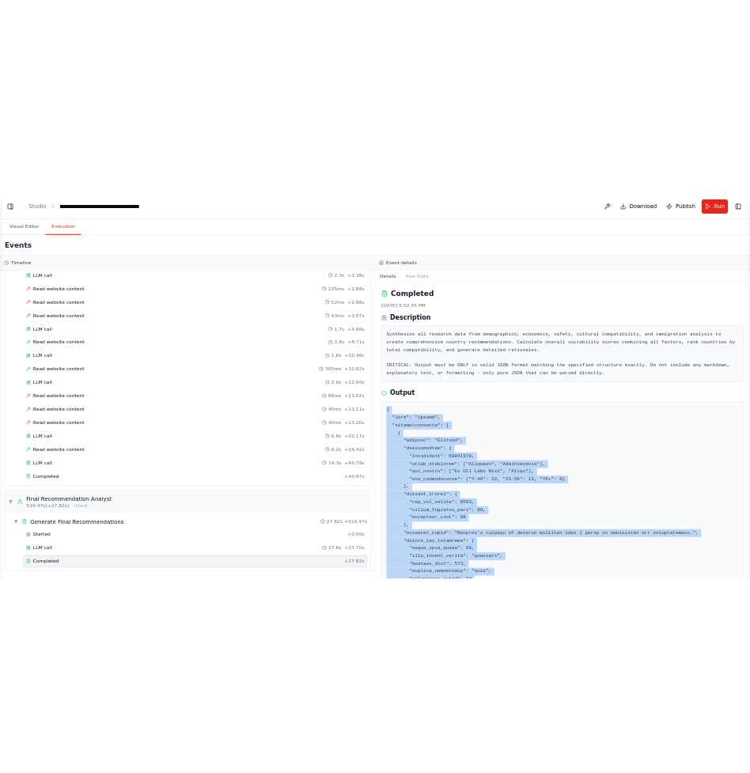
scroll to position [1093, 0]
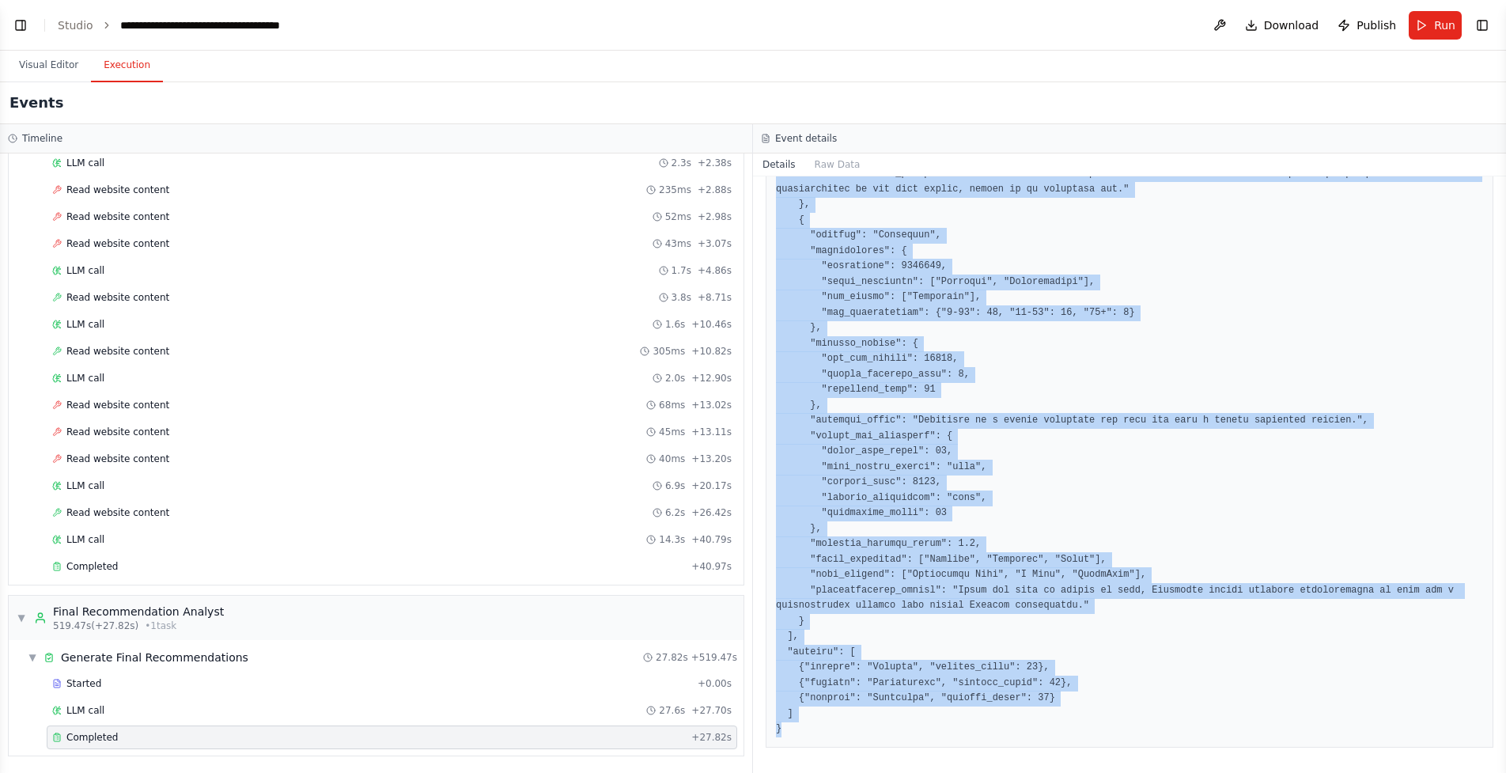
copy pre "{ "mode": "filter", "recommendations": [ { "country": "Vietnam", "demographics"…"
click at [910, 381] on pre at bounding box center [1129, 35] width 707 height 1404
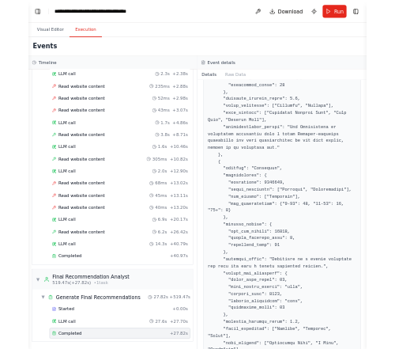
scroll to position [8901, 0]
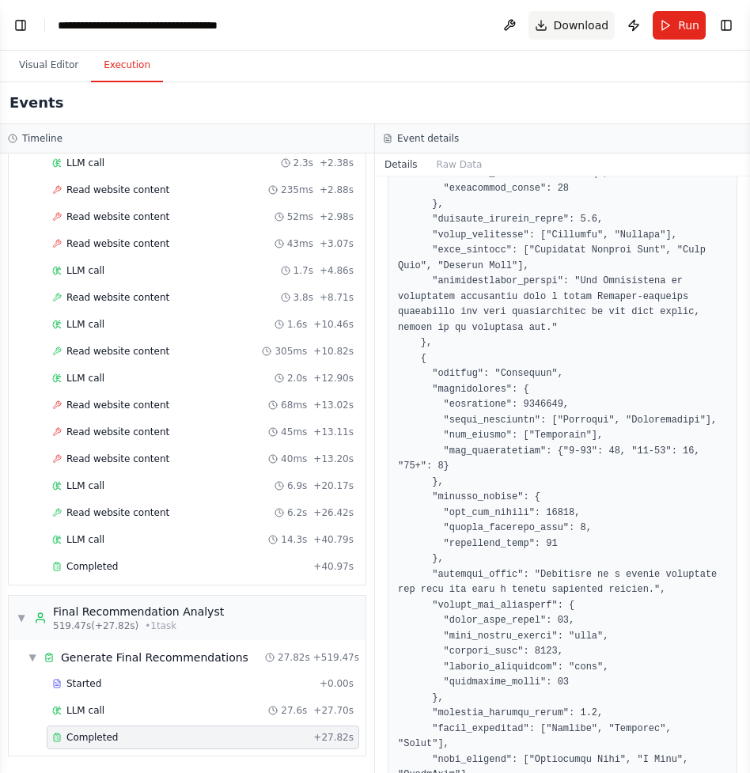
click at [568, 12] on button "Download" at bounding box center [571, 25] width 87 height 28
